Goal: Navigation & Orientation: Find specific page/section

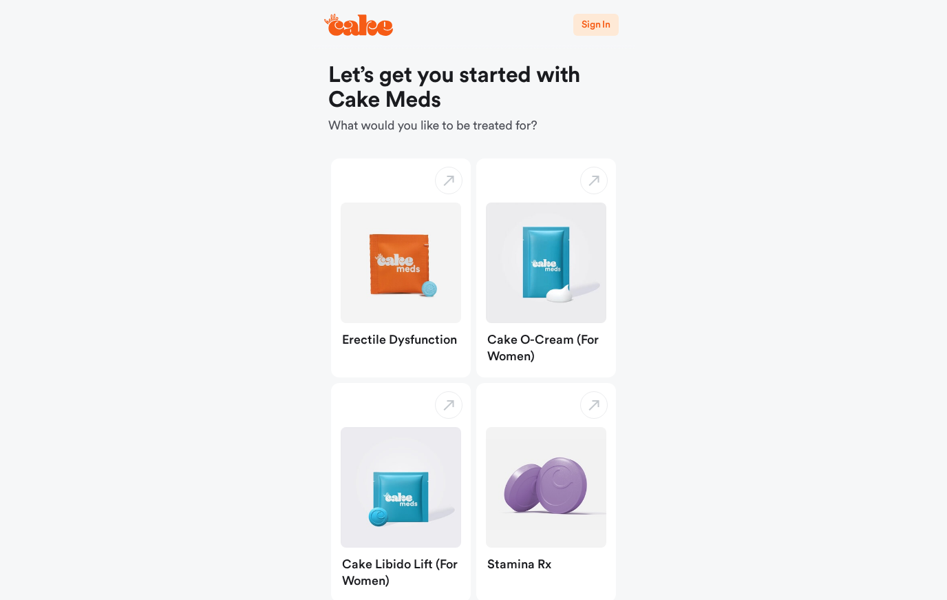
click at [594, 22] on span "Sign In" at bounding box center [596, 25] width 29 height 10
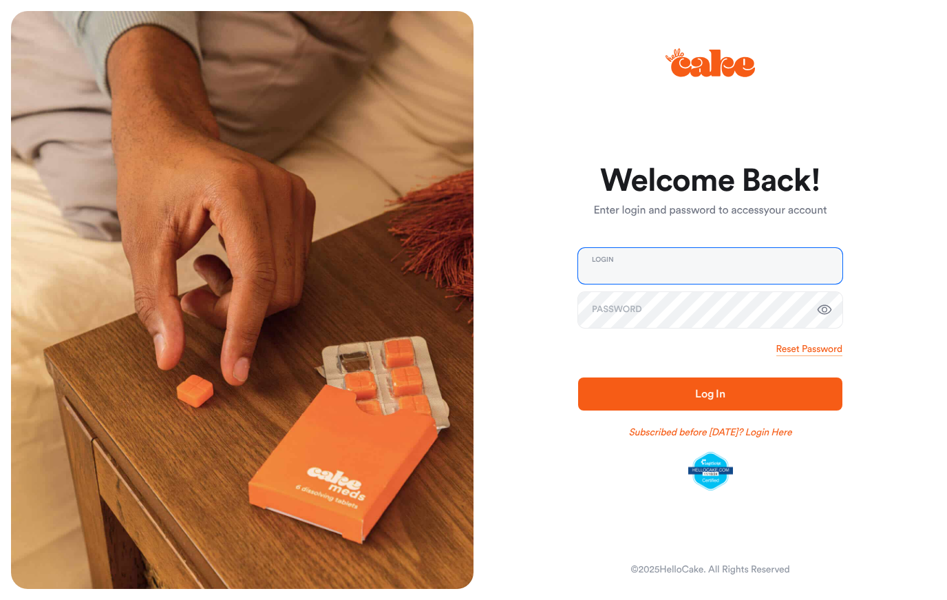
click at [708, 266] on input "email" at bounding box center [710, 266] width 264 height 36
type input "**********"
click at [711, 394] on button "Log In" at bounding box center [710, 393] width 264 height 33
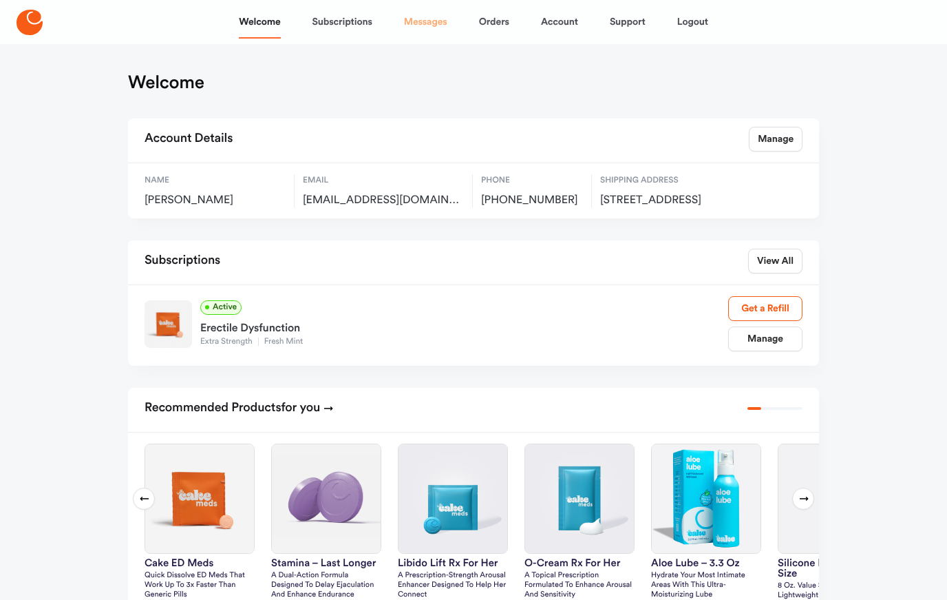
click at [425, 23] on link "Messages" at bounding box center [425, 22] width 43 height 33
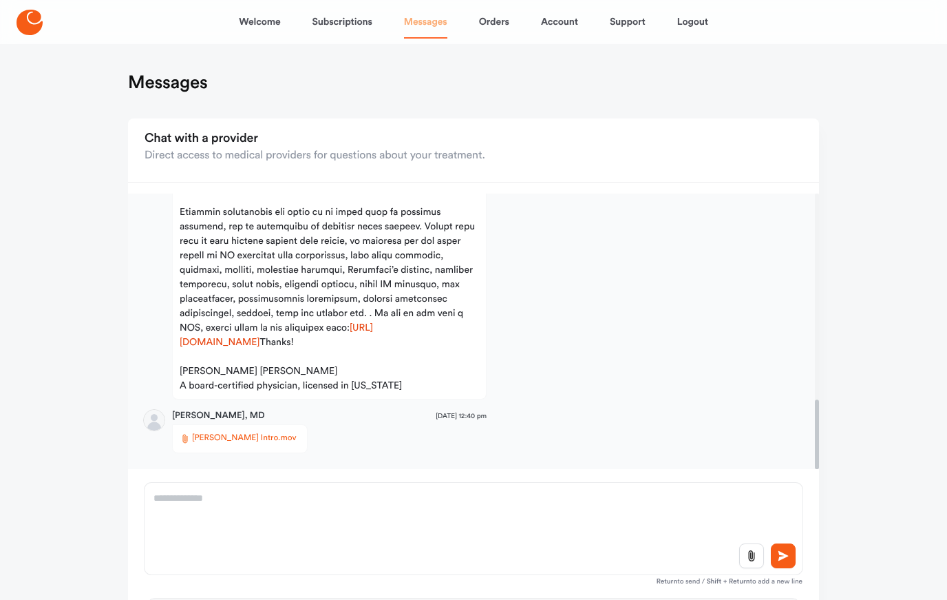
scroll to position [818, 0]
click at [342, 25] on link "Subscriptions" at bounding box center [343, 22] width 60 height 33
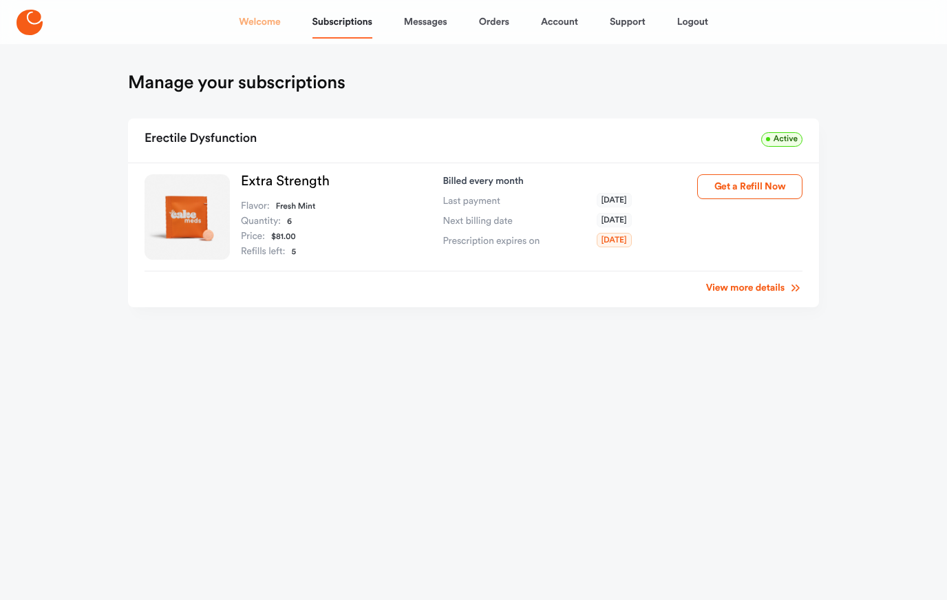
click at [257, 29] on link "Welcome" at bounding box center [259, 22] width 41 height 33
